Goal: Find specific page/section: Find specific page/section

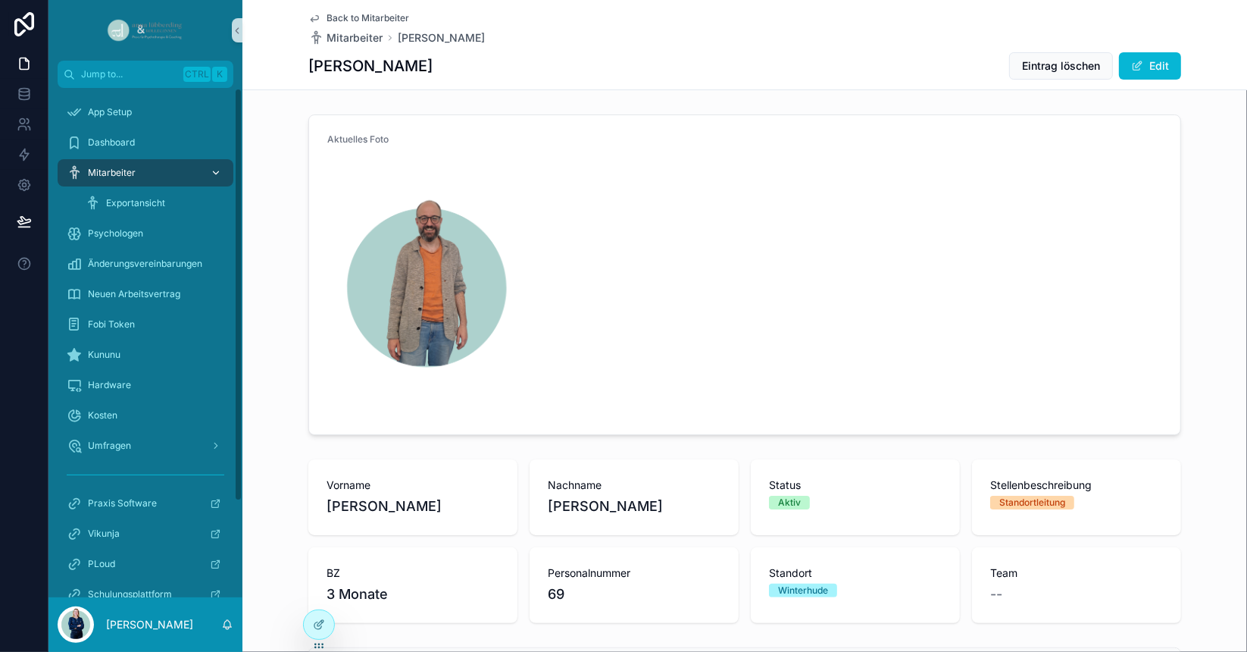
click at [128, 177] on span "Mitarbeiter" at bounding box center [112, 173] width 48 height 12
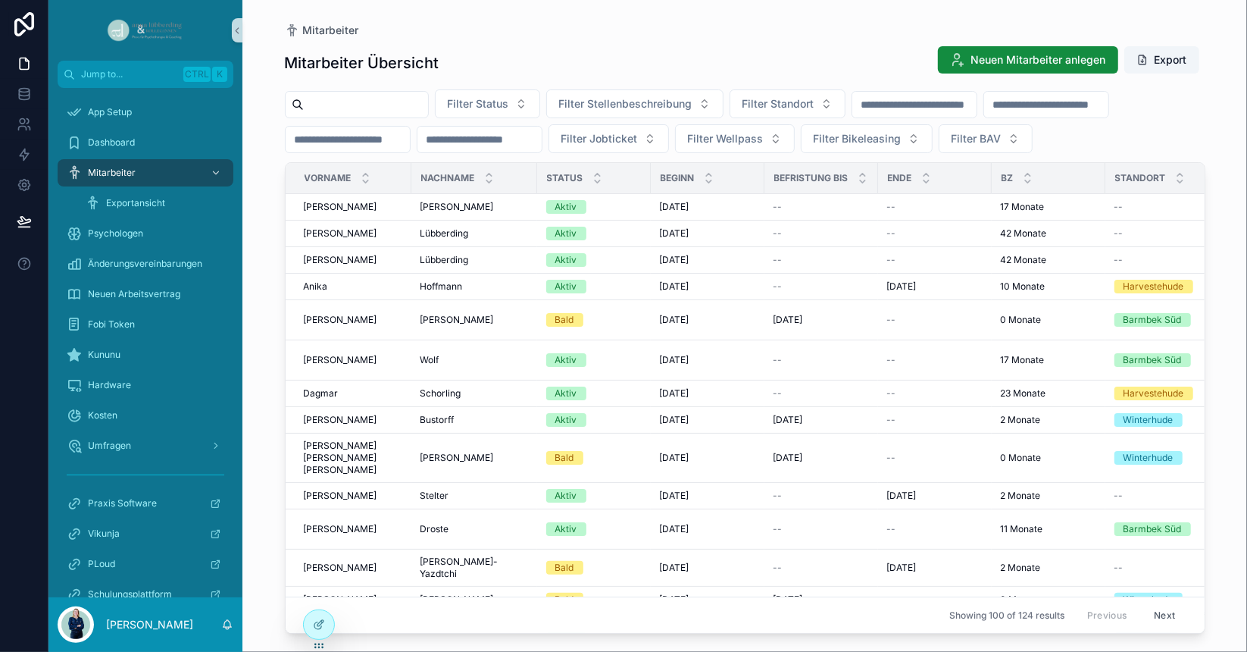
click at [377, 117] on div "Filter Status Filter Stellenbeschreibung Filter Standort Filter Jobticket Filte…" at bounding box center [745, 121] width 921 height 64
click at [374, 106] on input "scrollable content" at bounding box center [366, 104] width 124 height 21
type input "****"
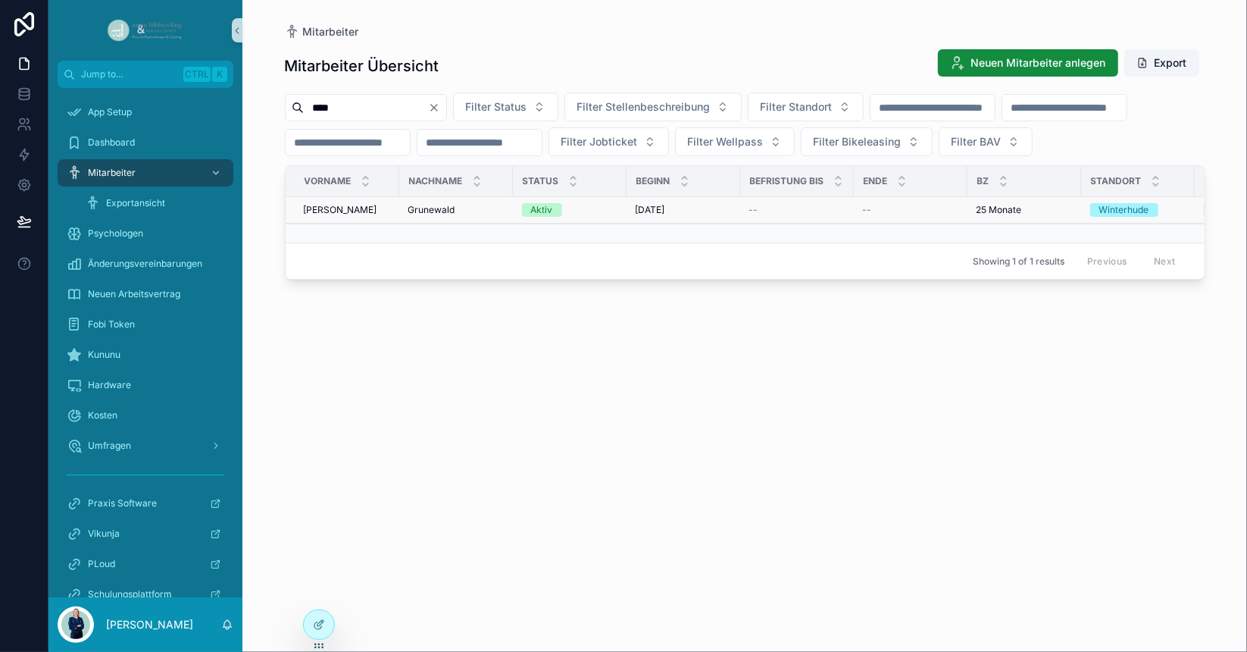
click at [487, 216] on div "[PERSON_NAME] [PERSON_NAME]" at bounding box center [456, 210] width 95 height 12
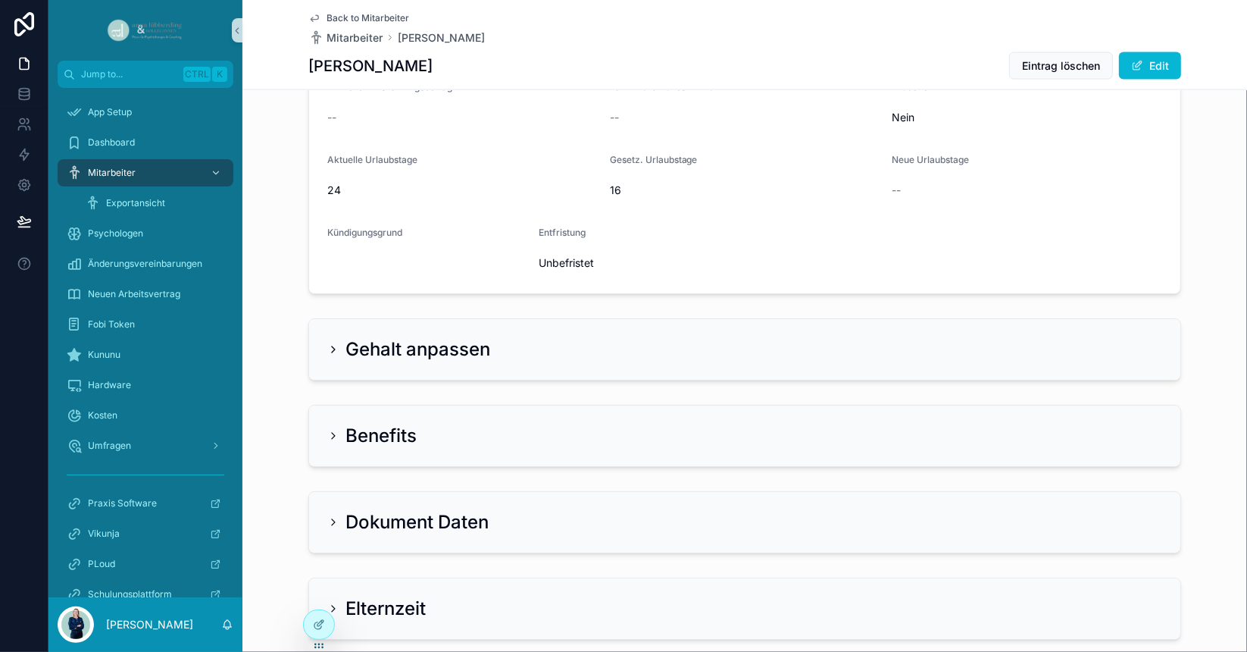
scroll to position [1986, 0]
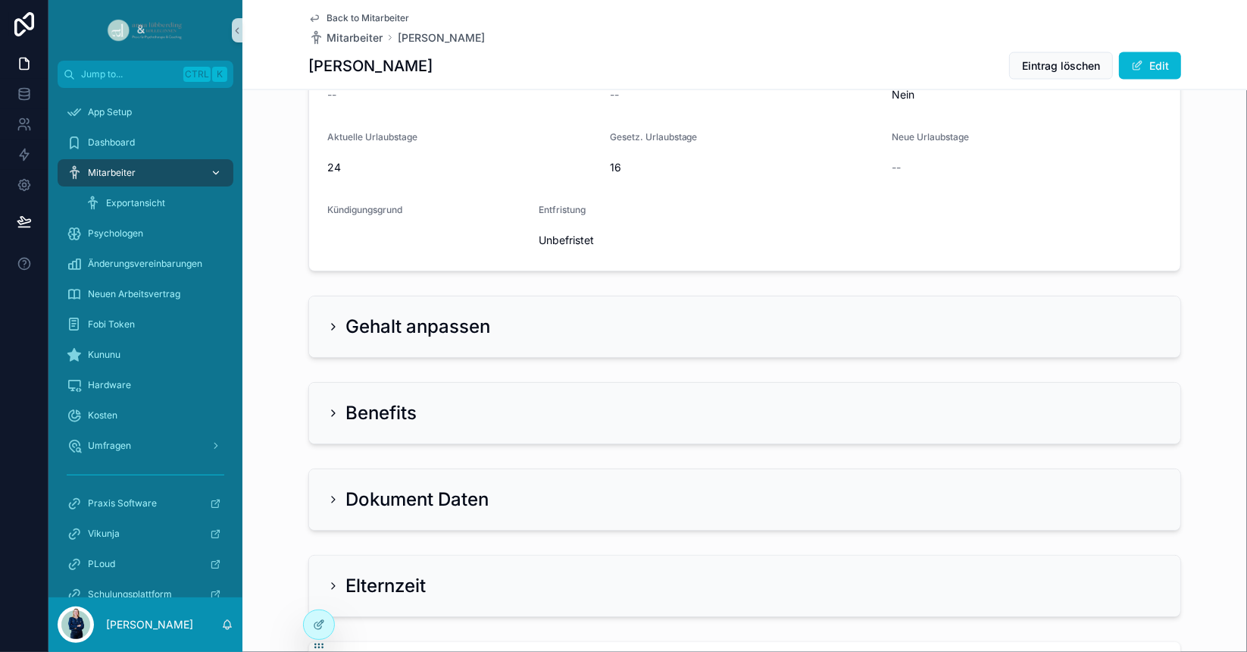
click at [108, 176] on span "Mitarbeiter" at bounding box center [112, 173] width 48 height 12
